Goal: Task Accomplishment & Management: Use online tool/utility

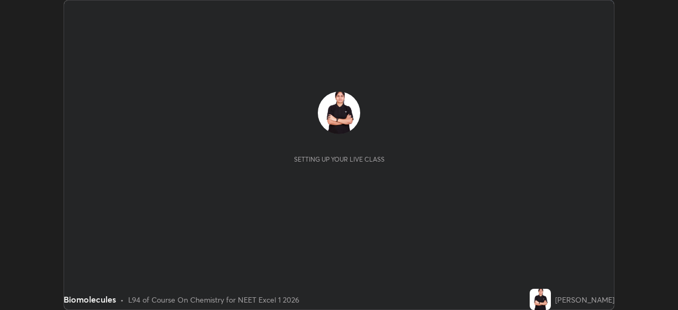
scroll to position [310, 678]
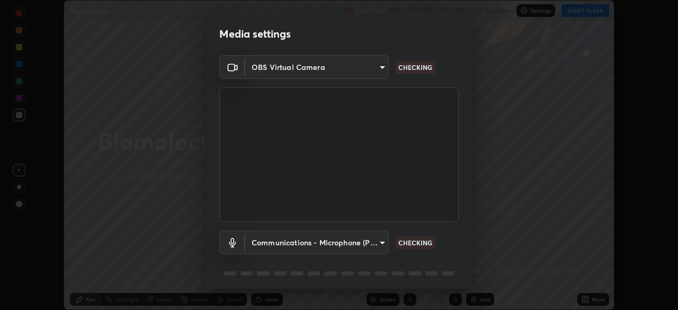
type input "d1f1c87bbf24324781002d6b2ed850fe6875ec3fc25f3d4742ef7ff0a2ef285a"
click at [281, 241] on body "Erase all Biomolecules Recording WAS SCHEDULED TO START AT 11:45 AM Settings ST…" at bounding box center [339, 155] width 678 height 310
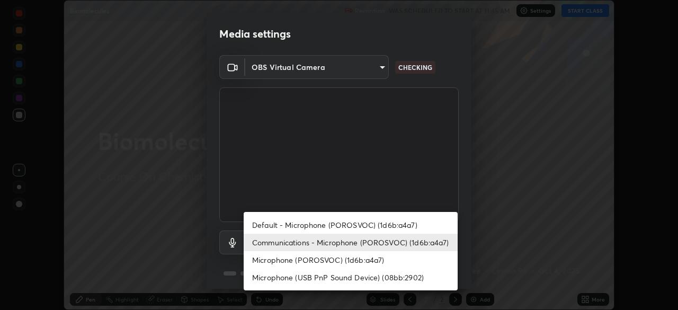
click at [268, 222] on li "Default - Microphone (POROSVOC) (1d6b:a4a7)" at bounding box center [351, 224] width 214 height 17
type input "default"
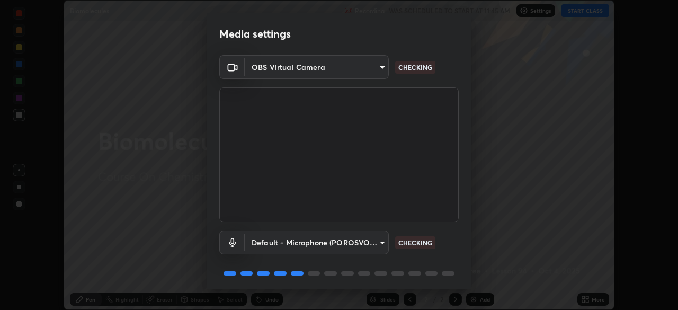
scroll to position [38, 0]
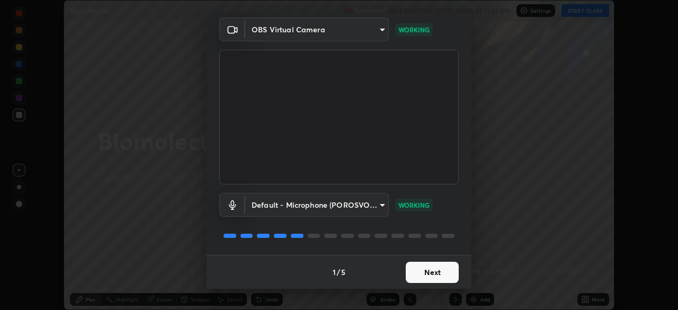
click at [423, 266] on button "Next" at bounding box center [432, 272] width 53 height 21
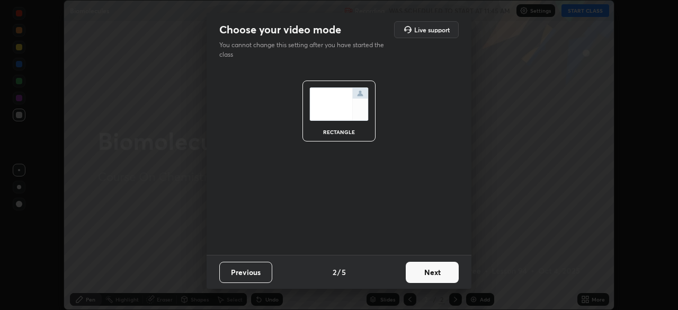
scroll to position [0, 0]
click at [431, 271] on button "Next" at bounding box center [432, 272] width 53 height 21
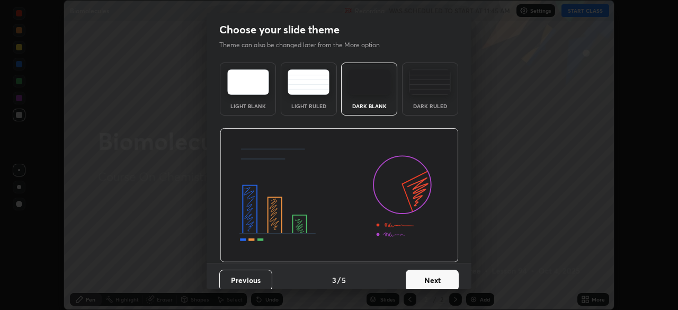
click at [439, 273] on button "Next" at bounding box center [432, 280] width 53 height 21
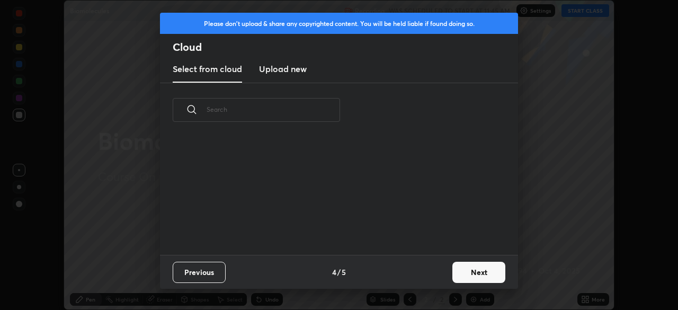
click at [469, 271] on button "Next" at bounding box center [478, 272] width 53 height 21
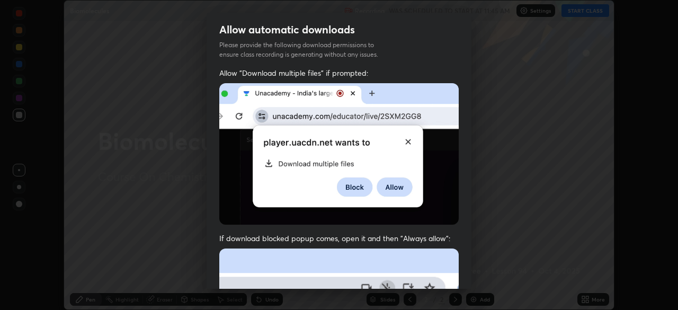
click at [329, 222] on img at bounding box center [338, 153] width 239 height 141
click at [281, 202] on img at bounding box center [338, 153] width 239 height 141
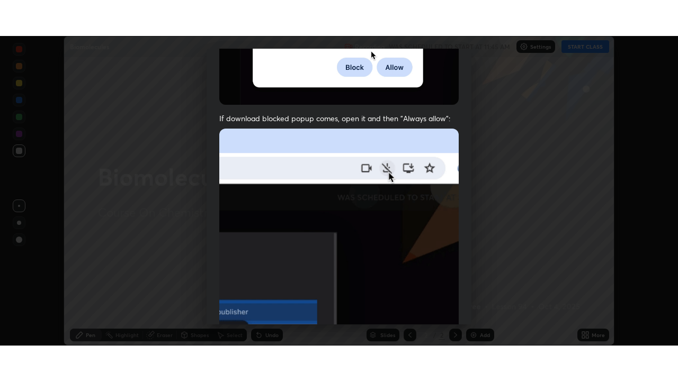
scroll to position [254, 0]
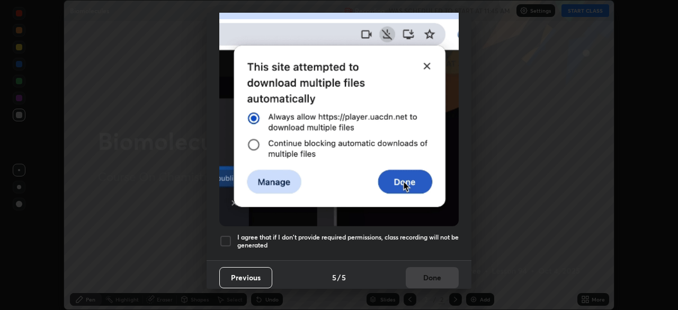
click at [227, 235] on div at bounding box center [225, 241] width 13 height 13
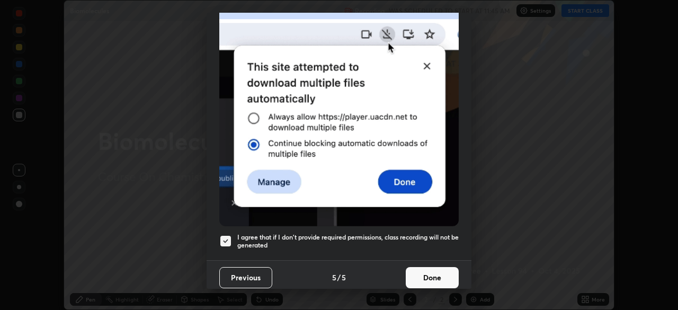
click at [431, 274] on button "Done" at bounding box center [432, 277] width 53 height 21
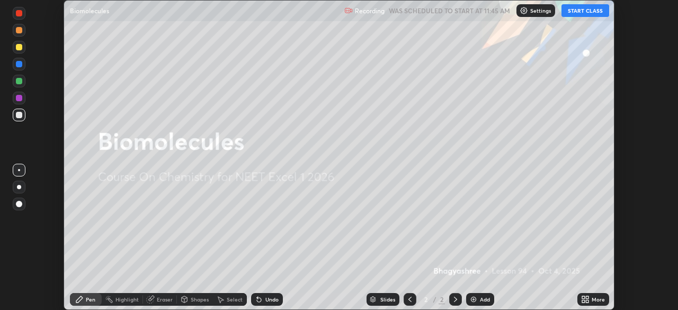
click at [600, 13] on button "START CLASS" at bounding box center [586, 10] width 48 height 13
click at [593, 305] on div "More" at bounding box center [593, 299] width 32 height 13
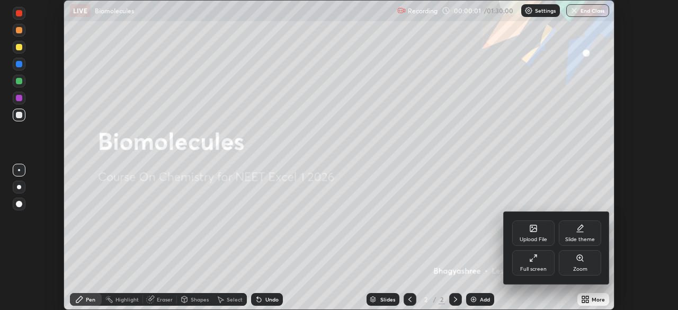
click at [536, 268] on div "Full screen" at bounding box center [533, 268] width 26 height 5
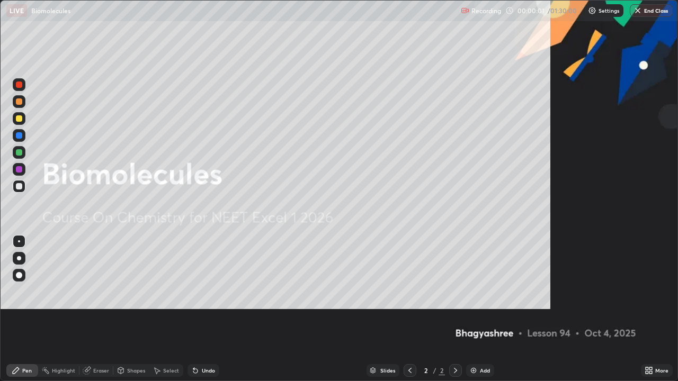
scroll to position [381, 678]
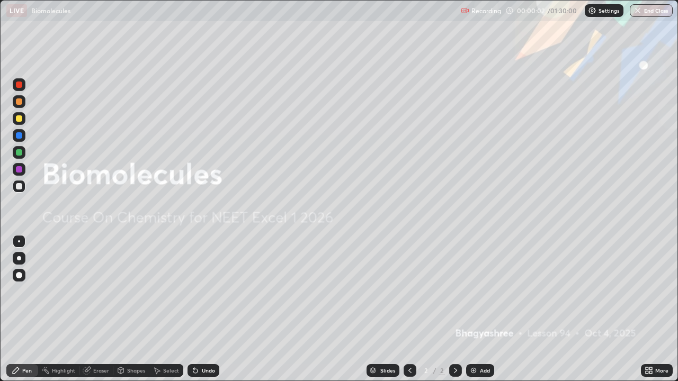
click at [473, 309] on img at bounding box center [473, 371] width 8 height 8
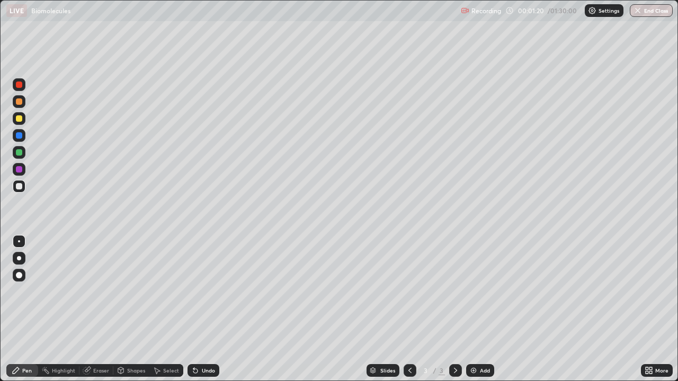
click at [651, 309] on icon at bounding box center [650, 369] width 3 height 3
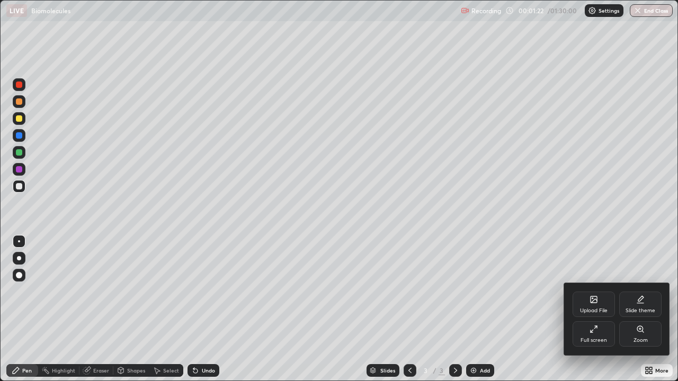
click at [596, 301] on icon at bounding box center [594, 301] width 6 height 4
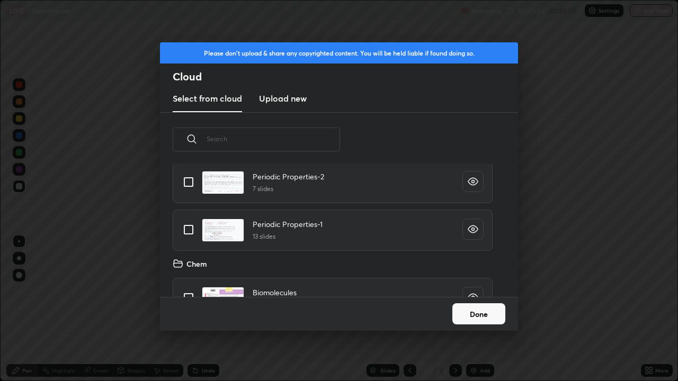
scroll to position [194, 0]
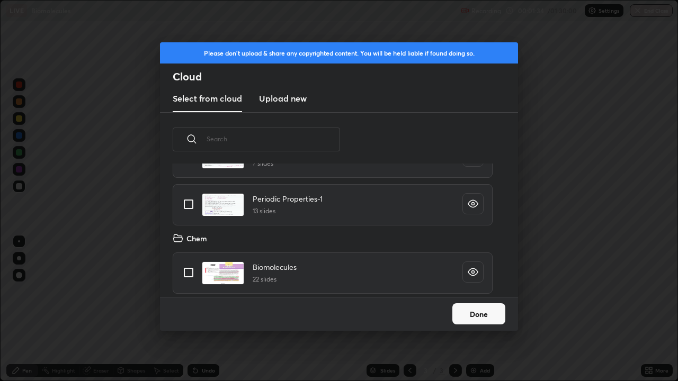
click at [187, 269] on input "grid" at bounding box center [188, 273] width 22 height 22
checkbox input "true"
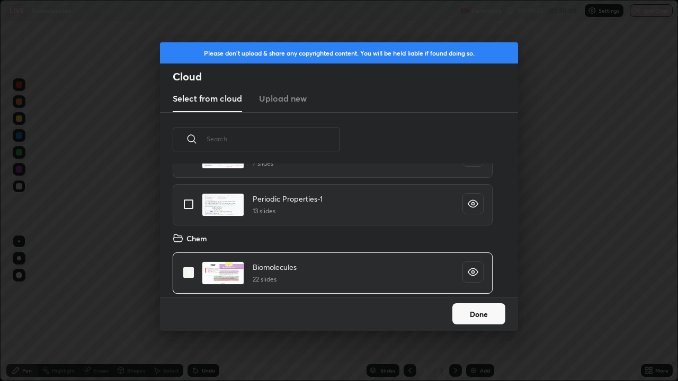
click at [470, 309] on button "Done" at bounding box center [478, 314] width 53 height 21
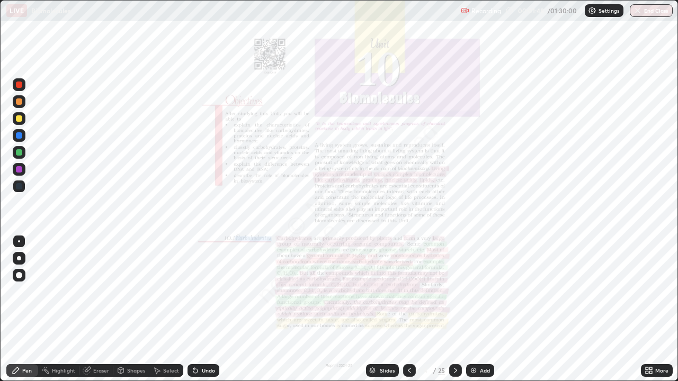
click at [455, 309] on icon at bounding box center [455, 371] width 8 height 8
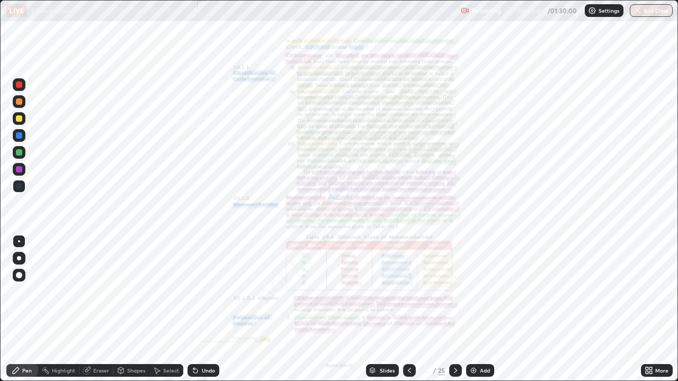
click at [454, 309] on icon at bounding box center [455, 370] width 3 height 5
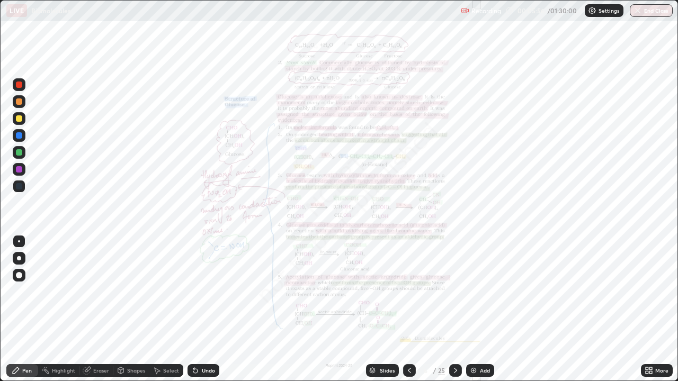
click at [456, 309] on icon at bounding box center [455, 371] width 8 height 8
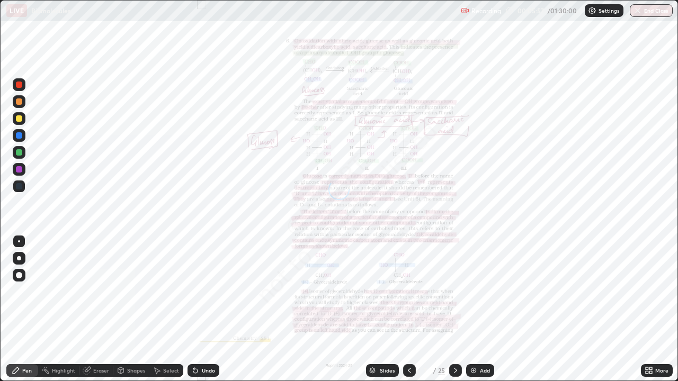
click at [449, 309] on div at bounding box center [455, 370] width 13 height 13
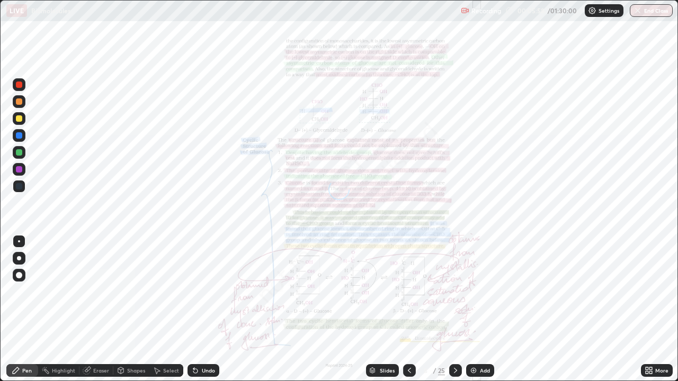
click at [453, 309] on icon at bounding box center [455, 371] width 8 height 8
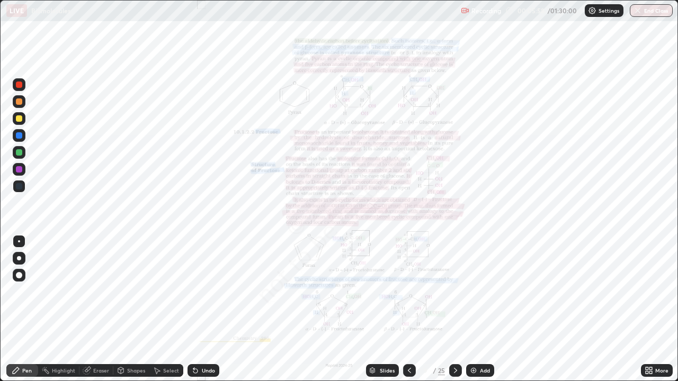
click at [453, 309] on icon at bounding box center [455, 371] width 8 height 8
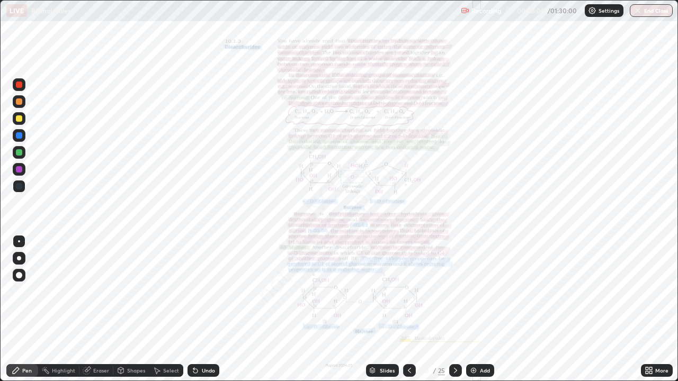
click at [455, 309] on icon at bounding box center [455, 371] width 8 height 8
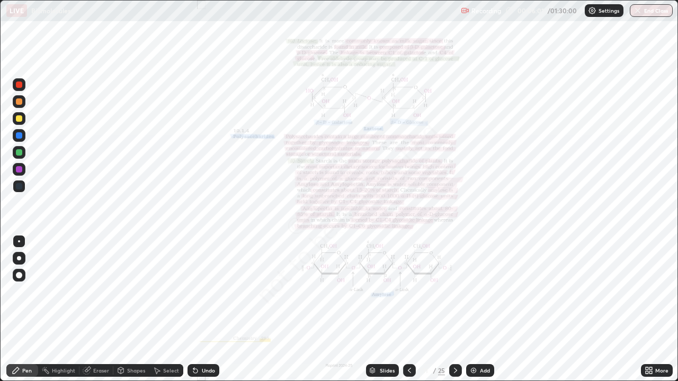
click at [455, 309] on icon at bounding box center [455, 370] width 3 height 5
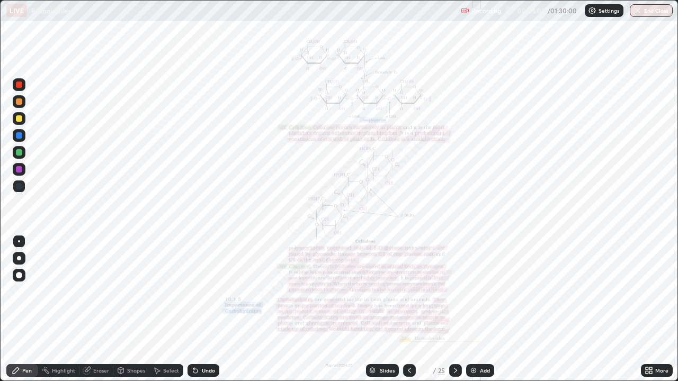
click at [455, 309] on icon at bounding box center [455, 371] width 8 height 8
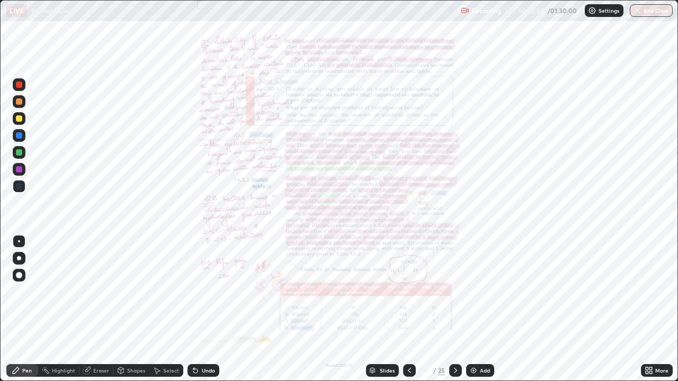
click at [21, 167] on div at bounding box center [19, 169] width 6 height 6
click at [20, 141] on div at bounding box center [19, 135] width 13 height 13
click at [20, 171] on div at bounding box center [19, 169] width 6 height 6
click at [20, 136] on div at bounding box center [19, 135] width 6 height 6
click at [19, 152] on div at bounding box center [19, 152] width 6 height 6
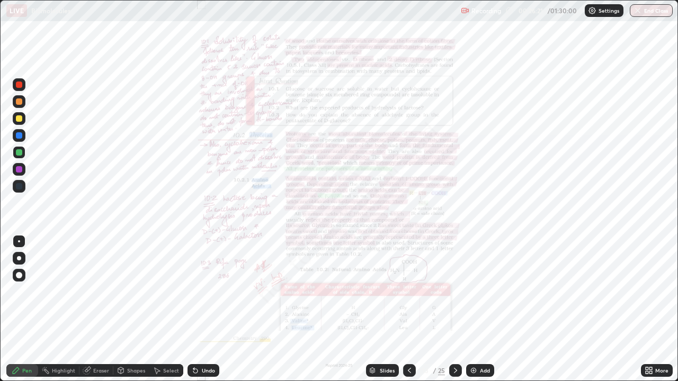
click at [460, 309] on div at bounding box center [455, 370] width 13 height 13
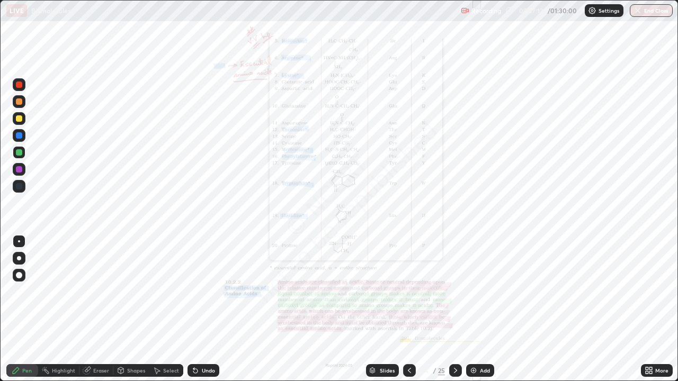
click at [20, 119] on div at bounding box center [19, 118] width 6 height 6
click at [23, 172] on div at bounding box center [19, 169] width 13 height 13
click at [455, 309] on icon at bounding box center [455, 371] width 8 height 8
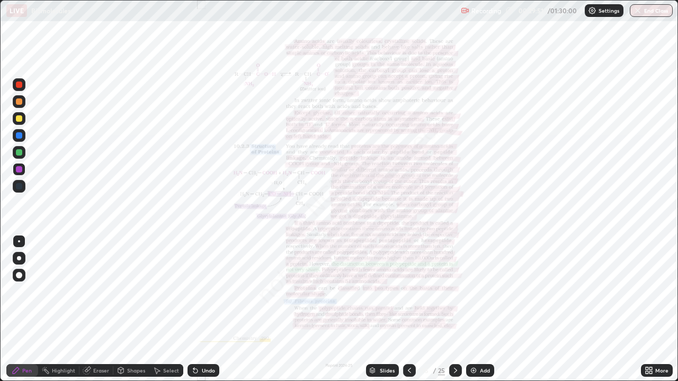
click at [408, 309] on icon at bounding box center [409, 371] width 8 height 8
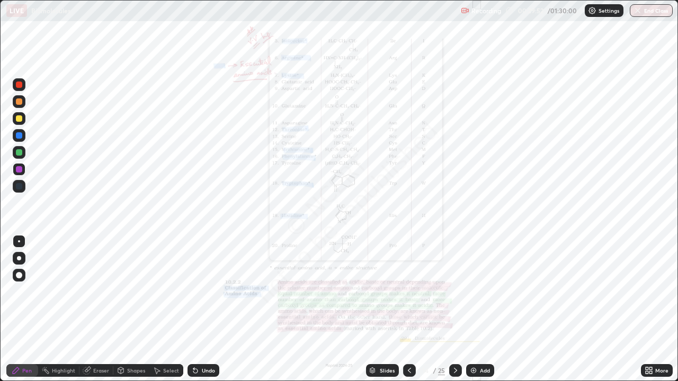
click at [455, 309] on icon at bounding box center [455, 371] width 8 height 8
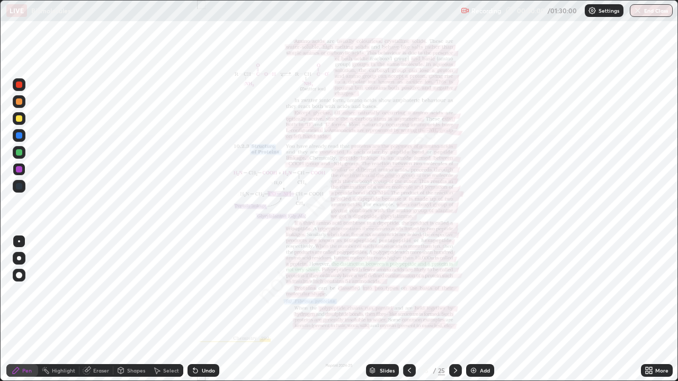
click at [408, 309] on icon at bounding box center [409, 371] width 8 height 8
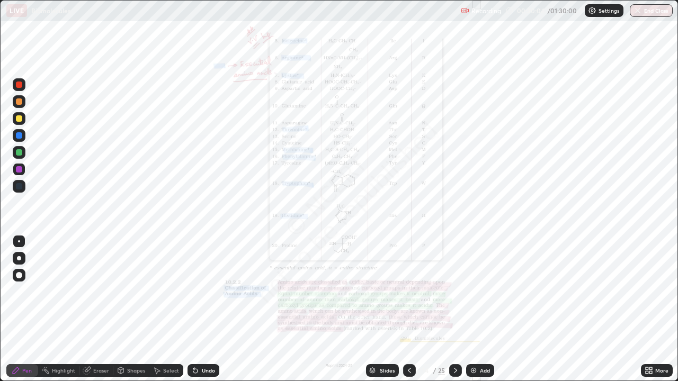
click at [455, 309] on icon at bounding box center [455, 371] width 8 height 8
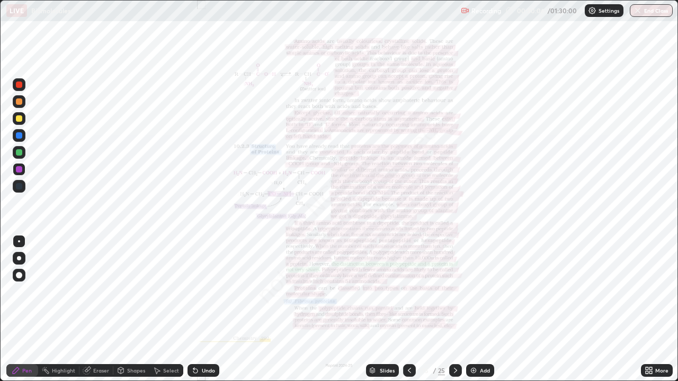
click at [657, 309] on div "More" at bounding box center [661, 370] width 13 height 5
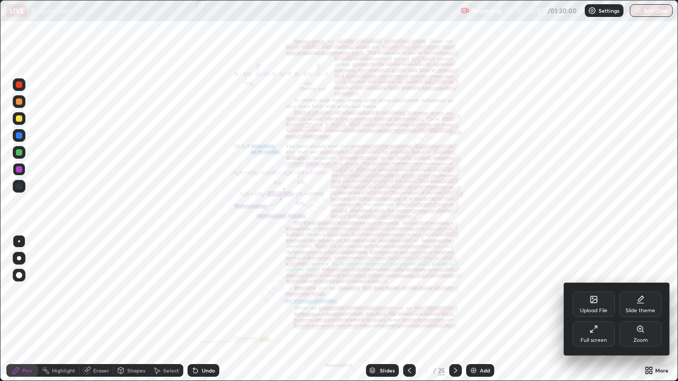
click at [640, 309] on div "Zoom" at bounding box center [640, 334] width 42 height 25
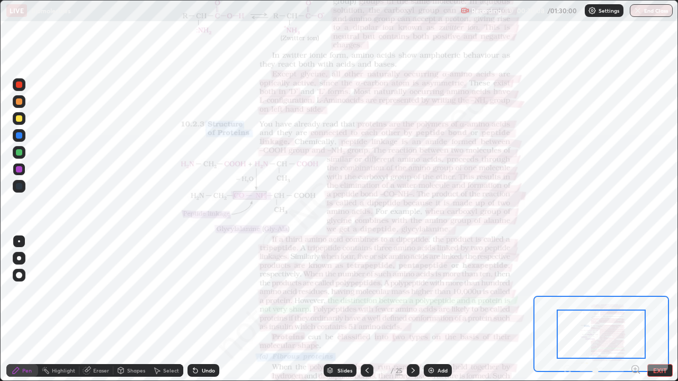
click at [636, 309] on icon at bounding box center [635, 369] width 3 height 0
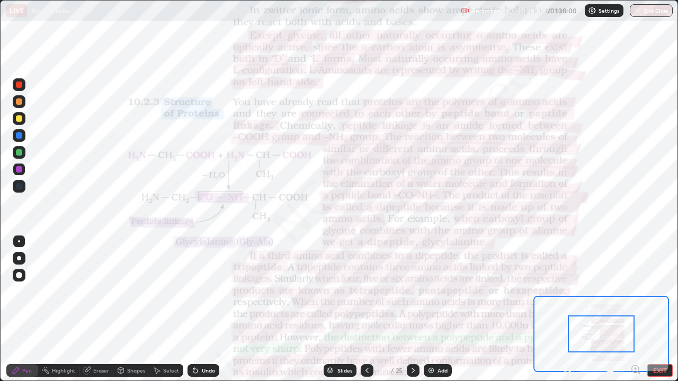
click at [635, 309] on icon at bounding box center [635, 369] width 3 height 0
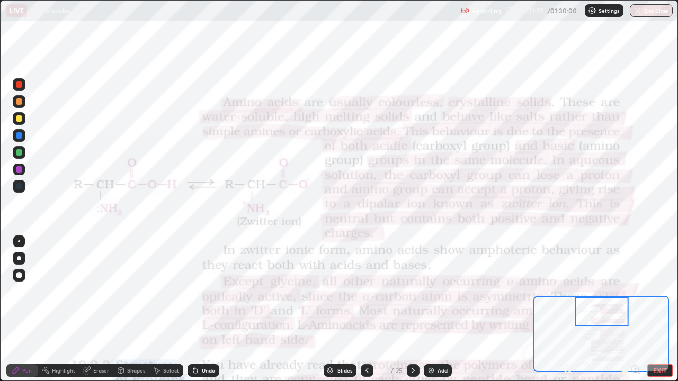
click at [21, 83] on div at bounding box center [19, 85] width 6 height 6
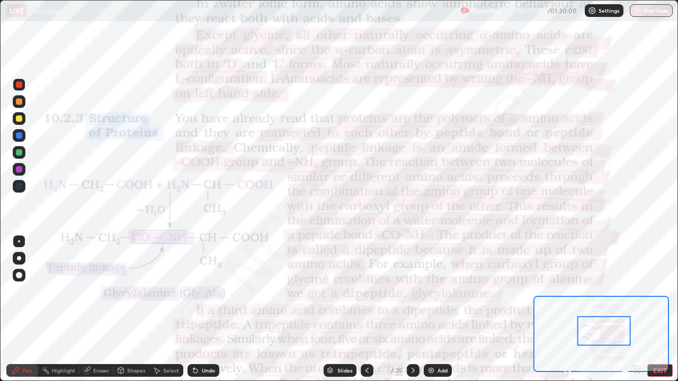
click at [20, 137] on div at bounding box center [19, 135] width 6 height 6
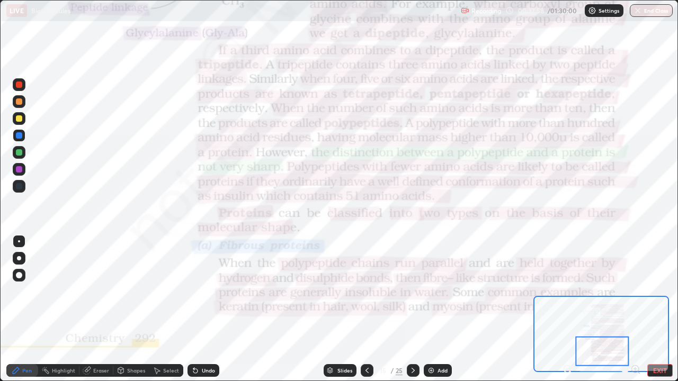
click at [413, 309] on icon at bounding box center [413, 370] width 3 height 5
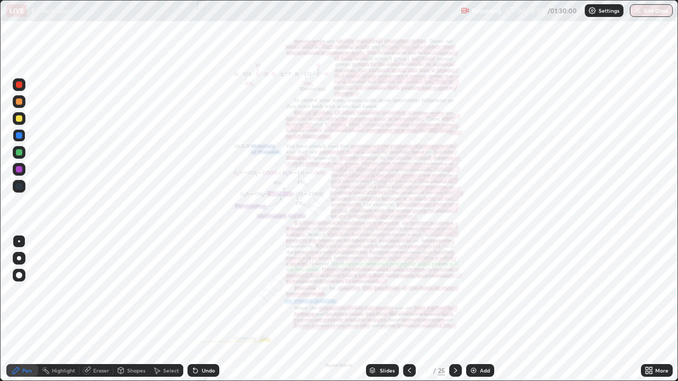
click at [651, 309] on icon at bounding box center [650, 369] width 3 height 3
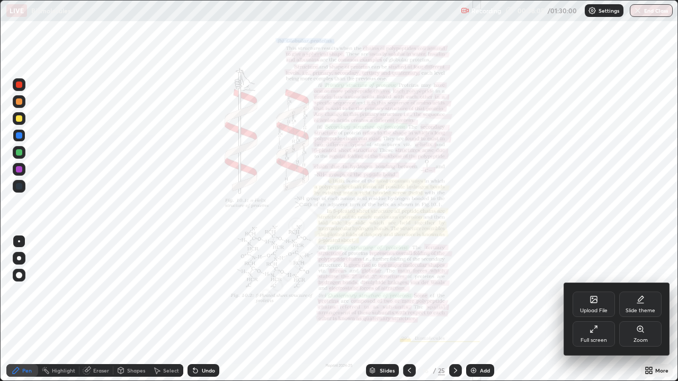
click at [634, 309] on div "Zoom" at bounding box center [641, 340] width 14 height 5
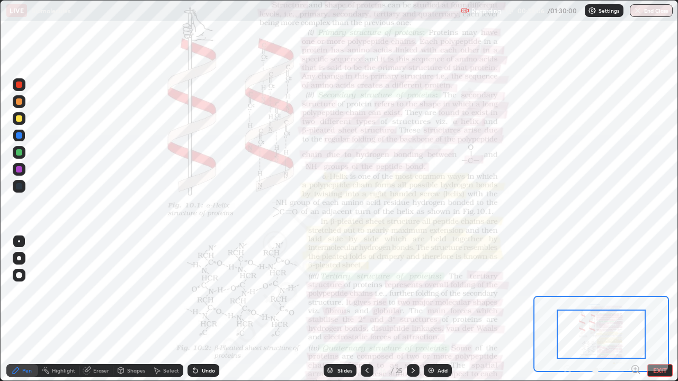
click at [636, 309] on icon at bounding box center [635, 369] width 3 height 0
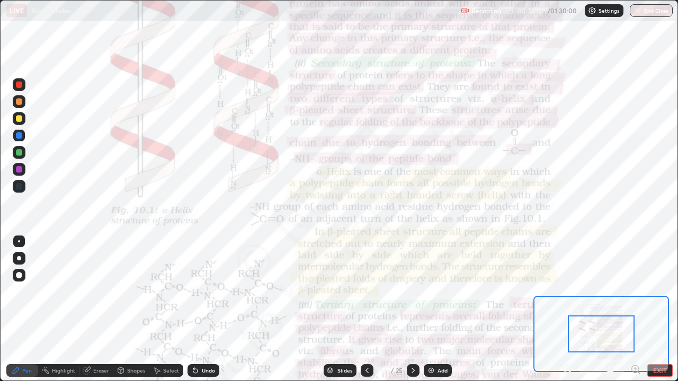
click at [635, 309] on icon at bounding box center [635, 369] width 3 height 0
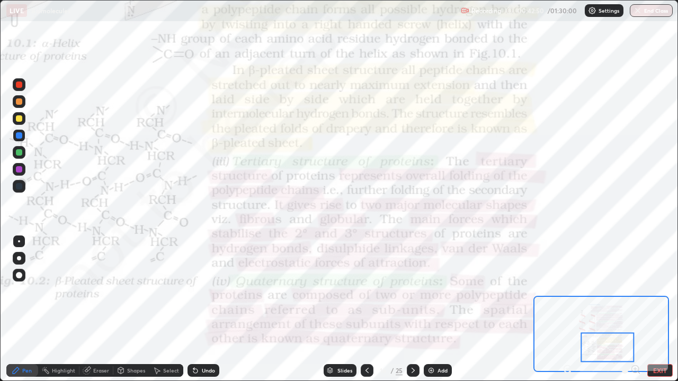
click at [412, 309] on icon at bounding box center [413, 371] width 8 height 8
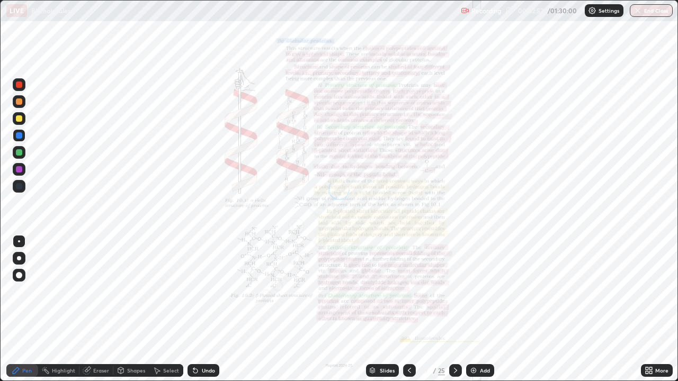
click at [647, 309] on icon at bounding box center [647, 369] width 3 height 3
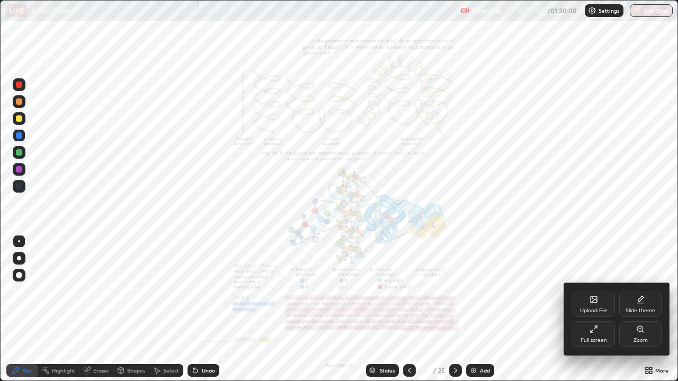
click at [644, 309] on div "Zoom" at bounding box center [641, 340] width 14 height 5
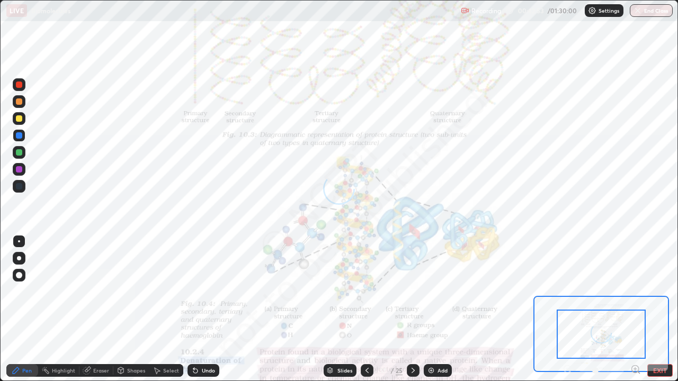
click at [635, 309] on icon at bounding box center [635, 369] width 3 height 0
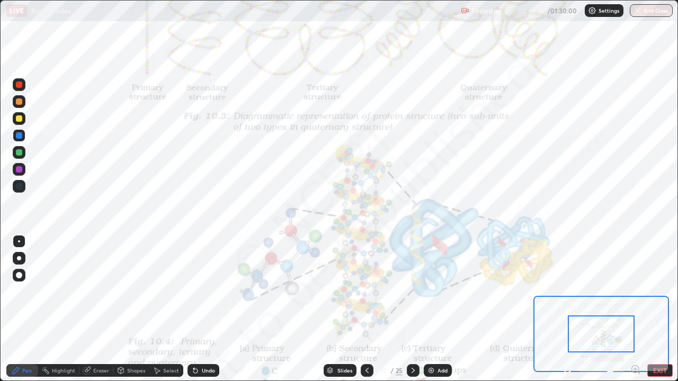
click at [636, 309] on icon at bounding box center [635, 369] width 3 height 0
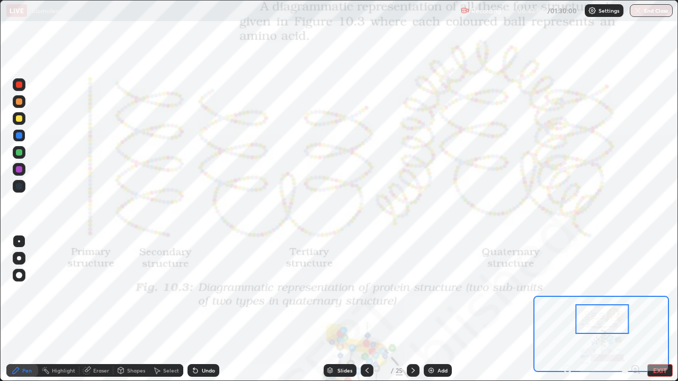
click at [567, 309] on icon at bounding box center [567, 369] width 3 height 0
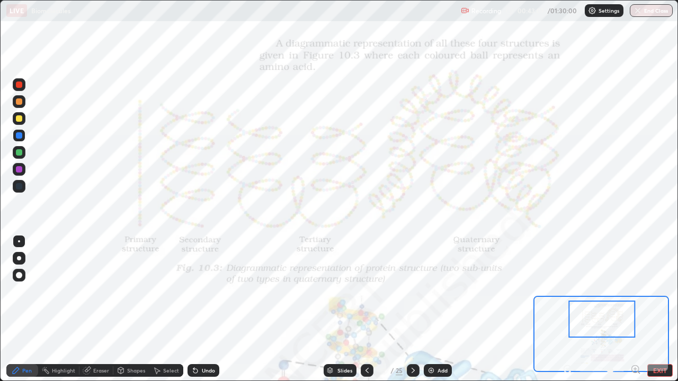
click at [567, 309] on icon at bounding box center [567, 369] width 3 height 0
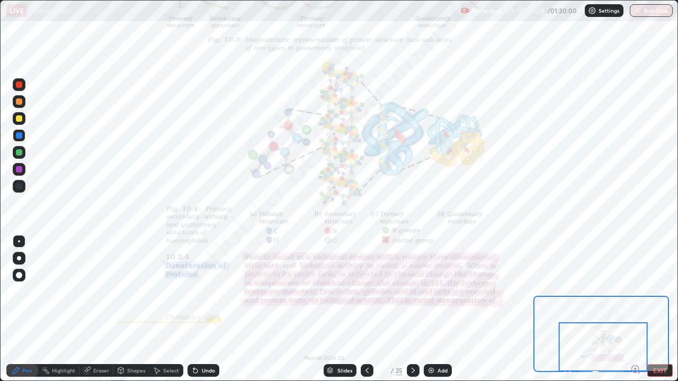
click at [412, 309] on icon at bounding box center [413, 371] width 8 height 8
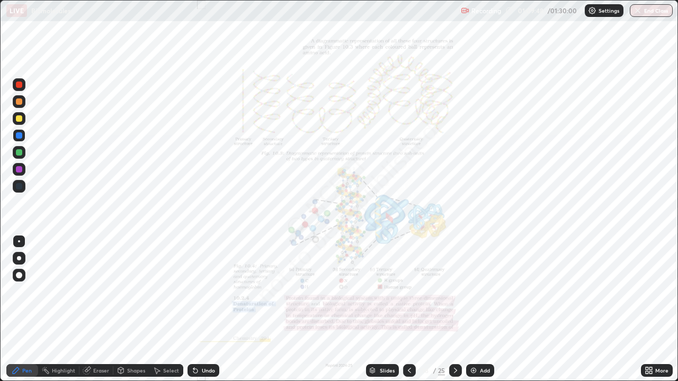
click at [455, 309] on icon at bounding box center [455, 371] width 8 height 8
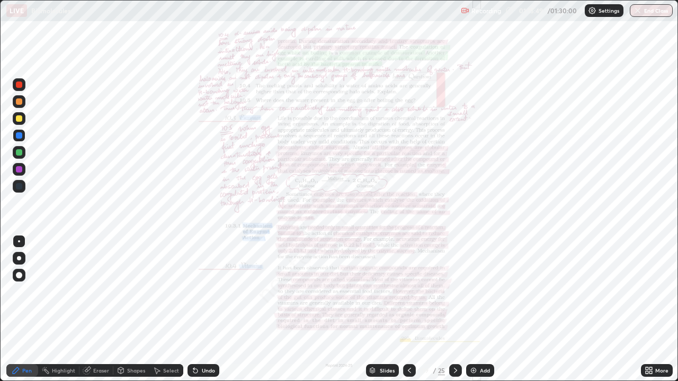
click at [449, 309] on div at bounding box center [455, 370] width 13 height 21
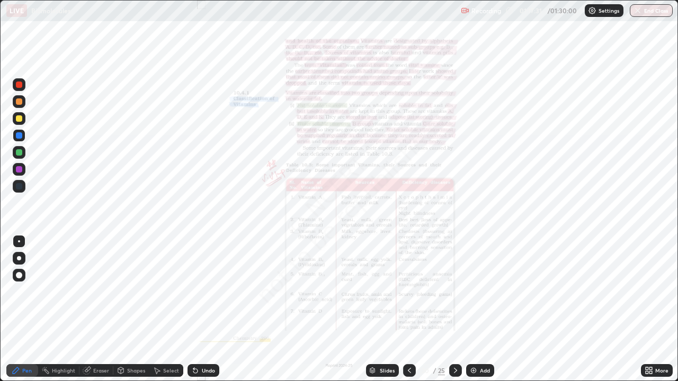
click at [454, 309] on icon at bounding box center [455, 371] width 8 height 8
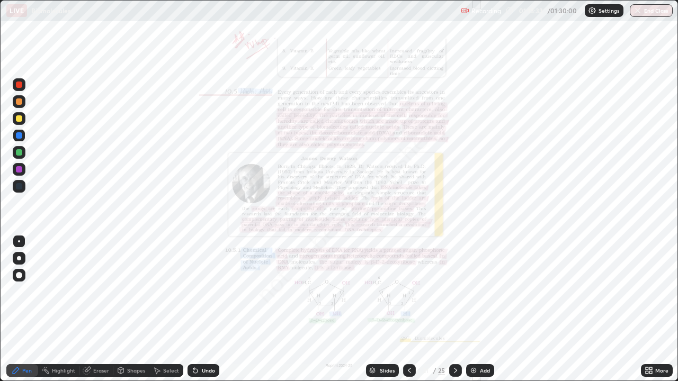
click at [455, 309] on icon at bounding box center [455, 371] width 8 height 8
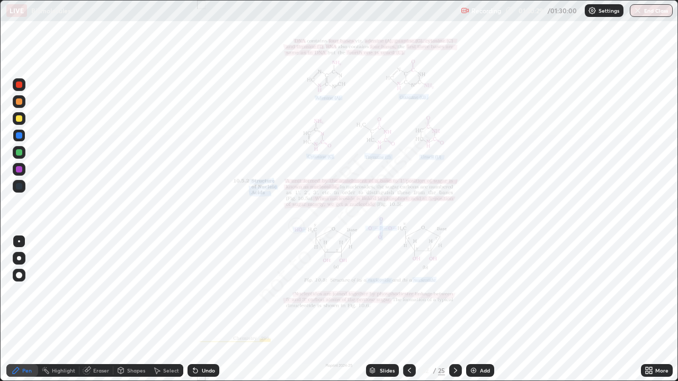
click at [453, 309] on icon at bounding box center [455, 371] width 8 height 8
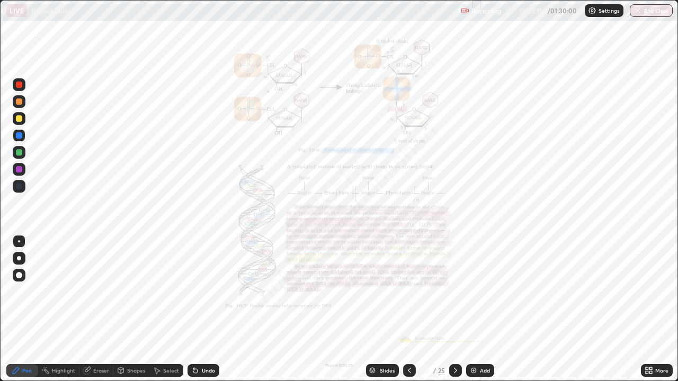
click at [455, 309] on icon at bounding box center [455, 371] width 8 height 8
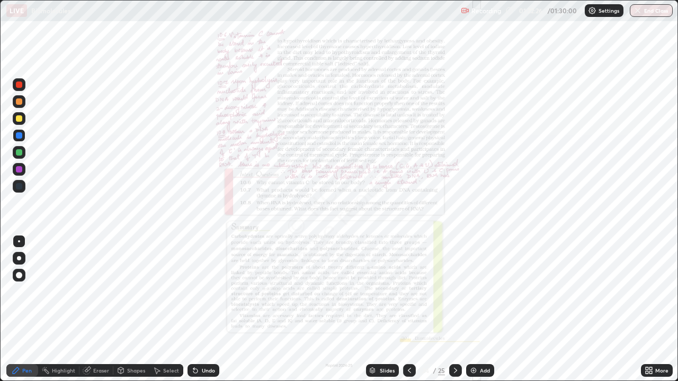
click at [637, 11] on img "button" at bounding box center [638, 10] width 8 height 8
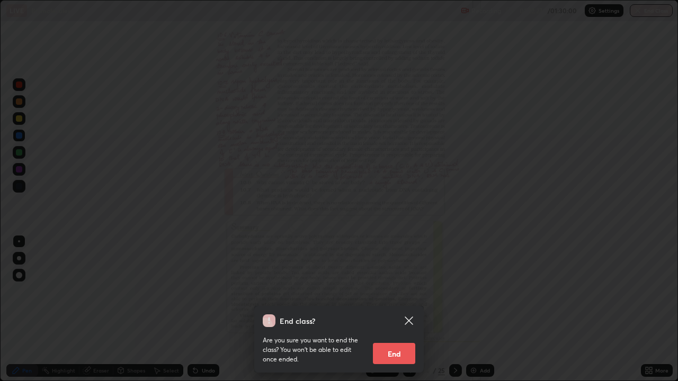
click at [394, 309] on button "End" at bounding box center [394, 353] width 42 height 21
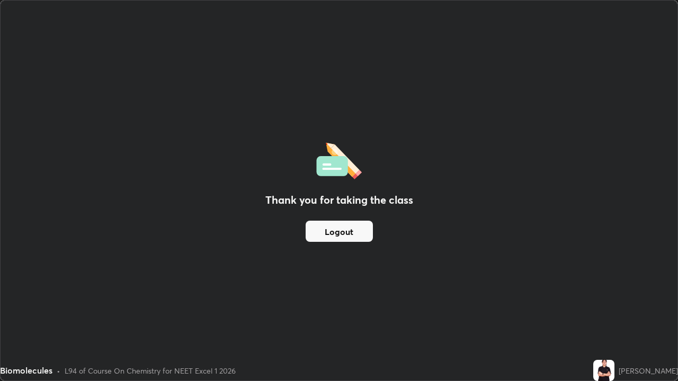
click at [352, 229] on button "Logout" at bounding box center [339, 231] width 67 height 21
click at [344, 232] on button "Logout" at bounding box center [339, 231] width 67 height 21
